Goal: Communication & Community: Participate in discussion

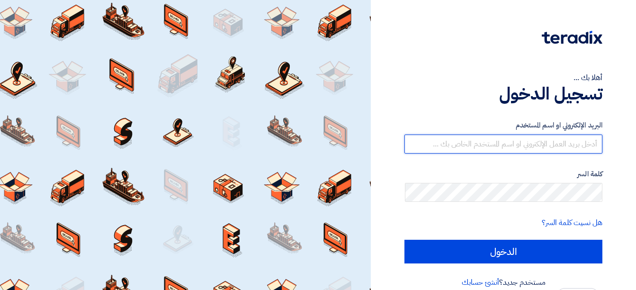
drag, startPoint x: 0, startPoint y: 0, endPoint x: 501, endPoint y: 140, distance: 520.5
click at [501, 140] on input "text" at bounding box center [504, 144] width 198 height 19
type input "[EMAIL_ADDRESS][DOMAIN_NAME]"
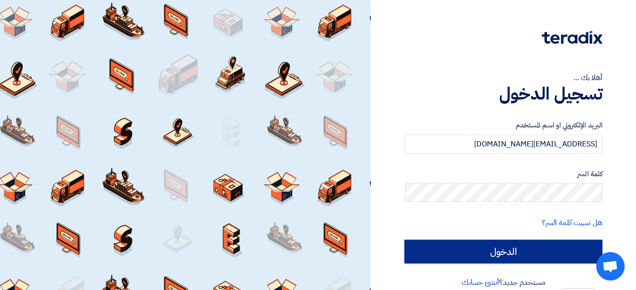
click at [475, 246] on input "الدخول" at bounding box center [504, 252] width 198 height 24
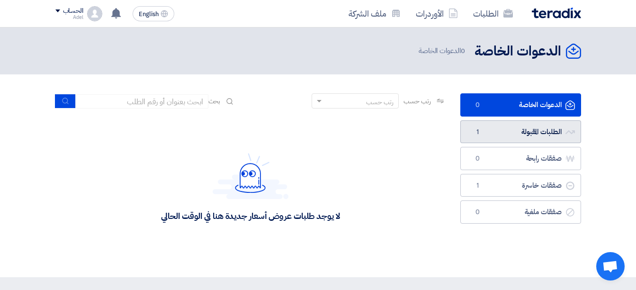
click at [545, 128] on link "الطلبات المقبولة الطلبات المقبولة 1" at bounding box center [521, 131] width 121 height 23
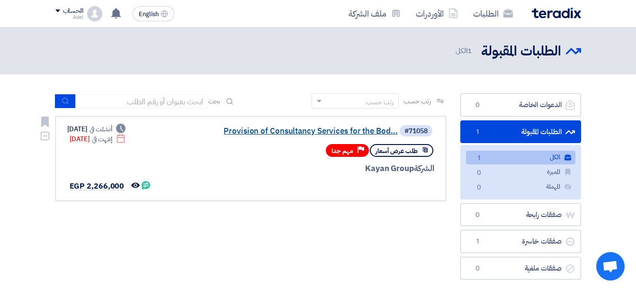
click at [325, 131] on link "Provision of Consultancy Services for the Bod..." at bounding box center [304, 131] width 190 height 9
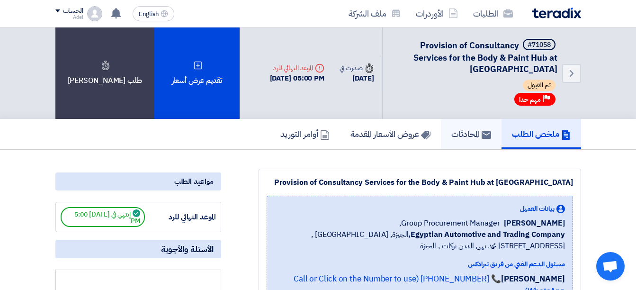
click at [482, 139] on icon at bounding box center [486, 134] width 9 height 9
